Goal: Navigation & Orientation: Find specific page/section

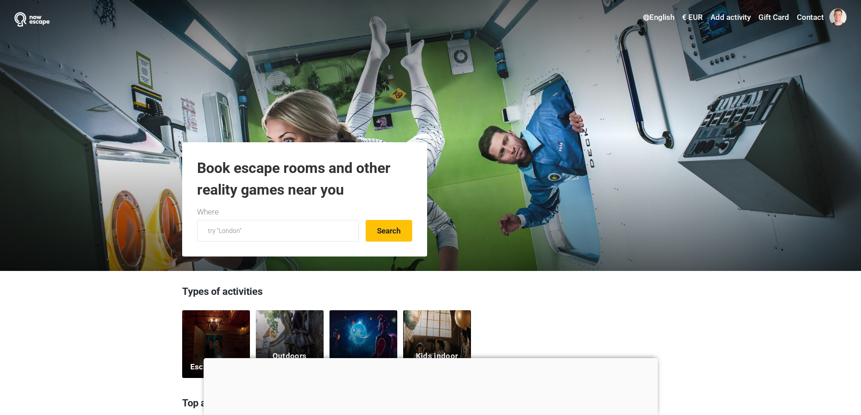
click at [228, 335] on div "Escape rooms" at bounding box center [216, 344] width 68 height 68
